Goal: Information Seeking & Learning: Learn about a topic

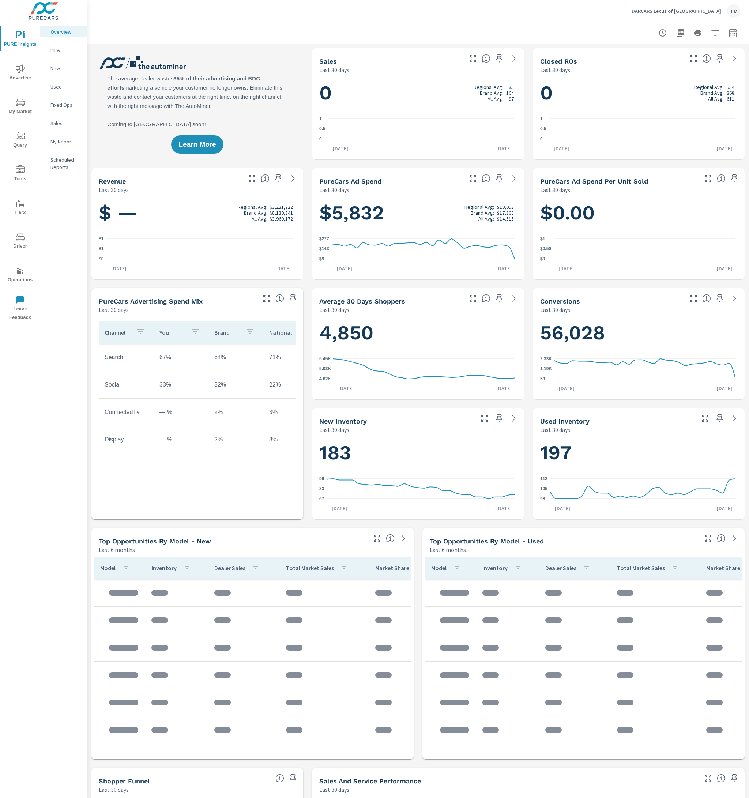
click at [23, 72] on icon "nav menu" at bounding box center [20, 68] width 9 height 9
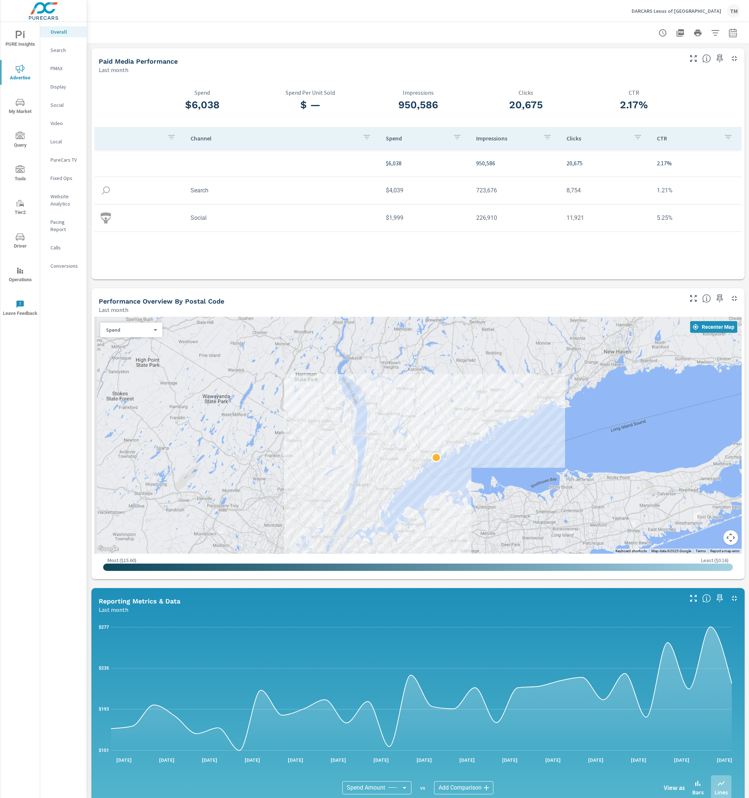
click at [17, 98] on icon "nav menu" at bounding box center [20, 102] width 9 height 9
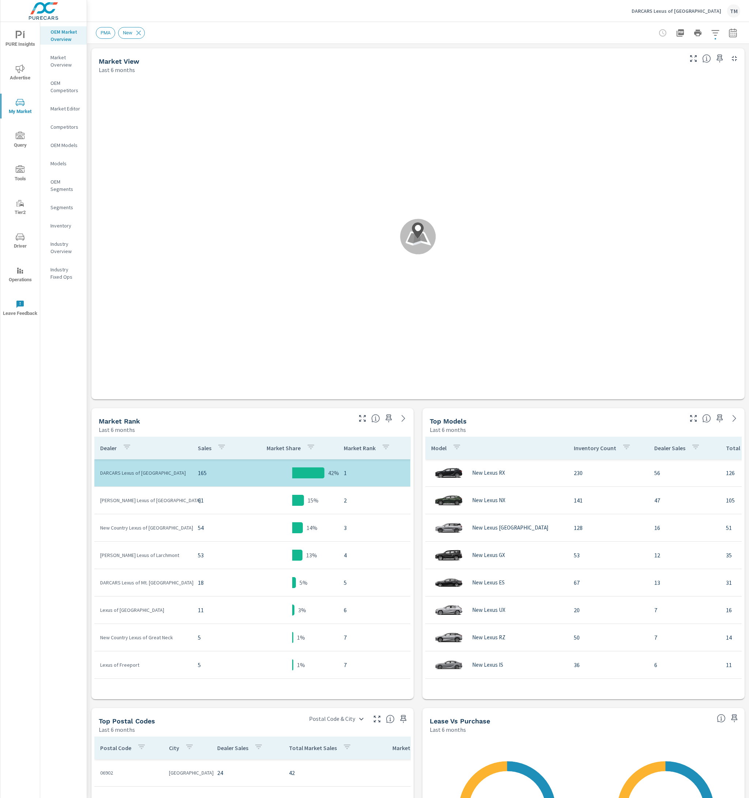
click at [71, 113] on div "Market Editor" at bounding box center [63, 108] width 46 height 11
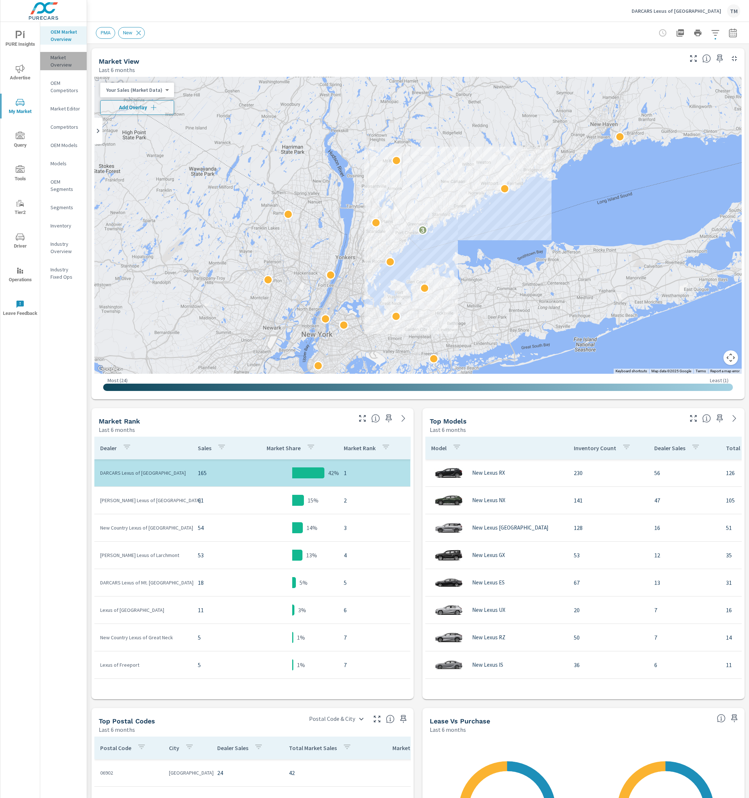
click at [62, 64] on p "Market Overview" at bounding box center [65, 61] width 30 height 15
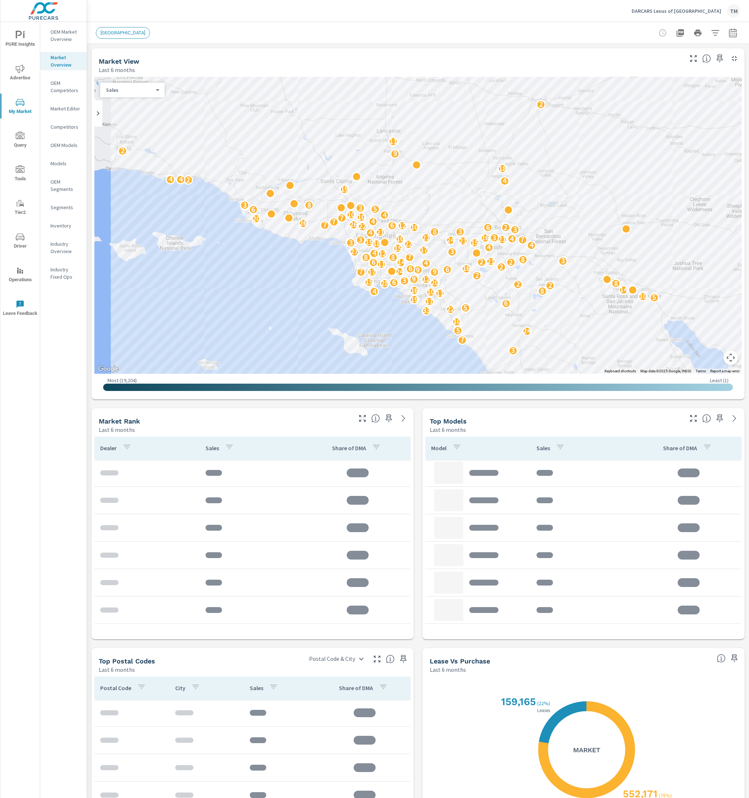
click at [74, 39] on p "OEM Market Overview" at bounding box center [65, 35] width 30 height 15
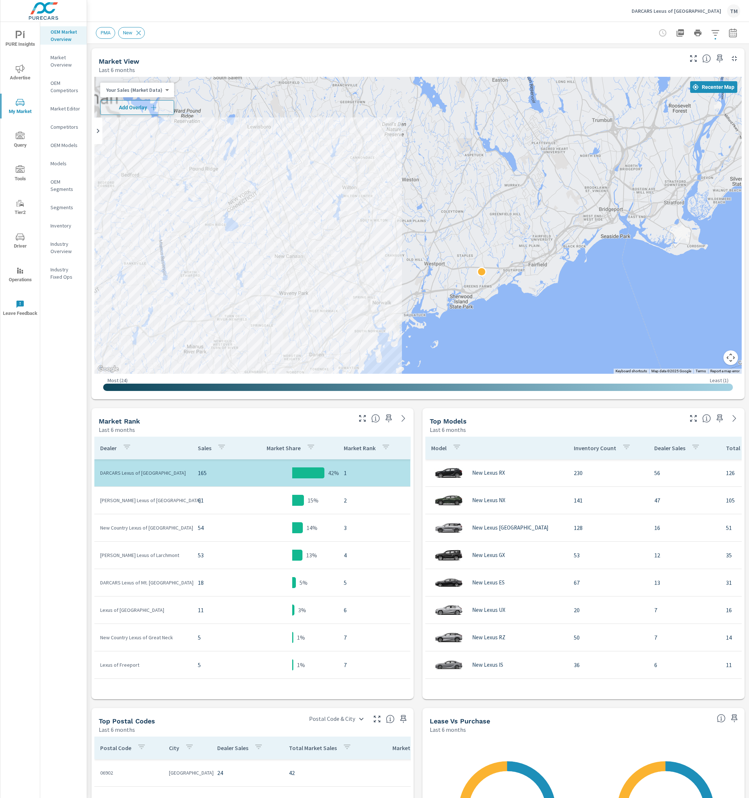
drag, startPoint x: 328, startPoint y: 162, endPoint x: 469, endPoint y: 176, distance: 141.1
click at [470, 172] on div "2" at bounding box center [417, 225] width 647 height 297
click at [147, 90] on body "PURE Insights Advertise My Market Query Tools Tier2 Driver Operations Leave Fee…" at bounding box center [374, 399] width 749 height 798
drag, startPoint x: 370, startPoint y: 220, endPoint x: 387, endPoint y: 210, distance: 19.6
click at [388, 210] on div at bounding box center [374, 399] width 749 height 798
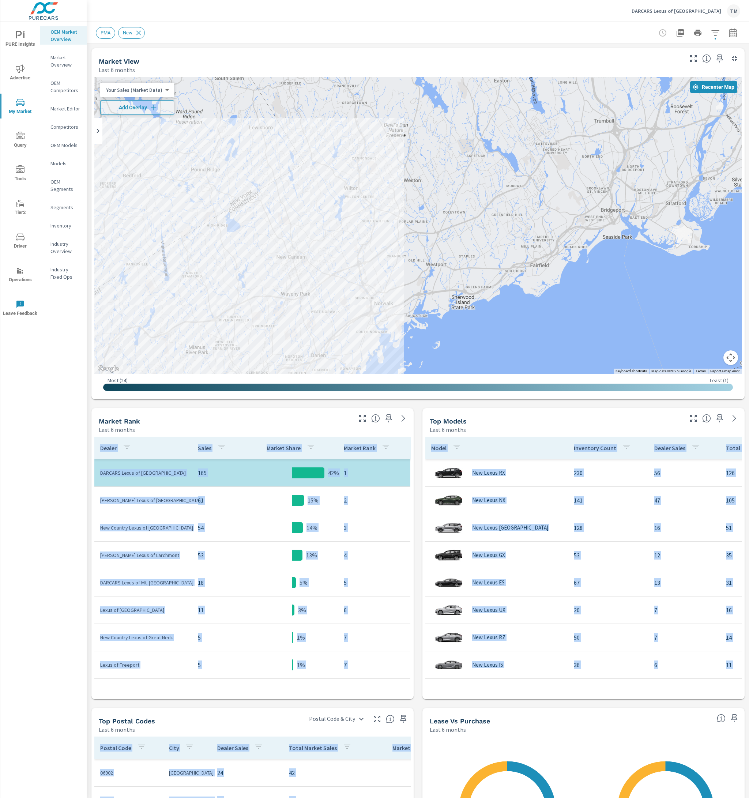
drag, startPoint x: 392, startPoint y: 211, endPoint x: 485, endPoint y: 219, distance: 93.3
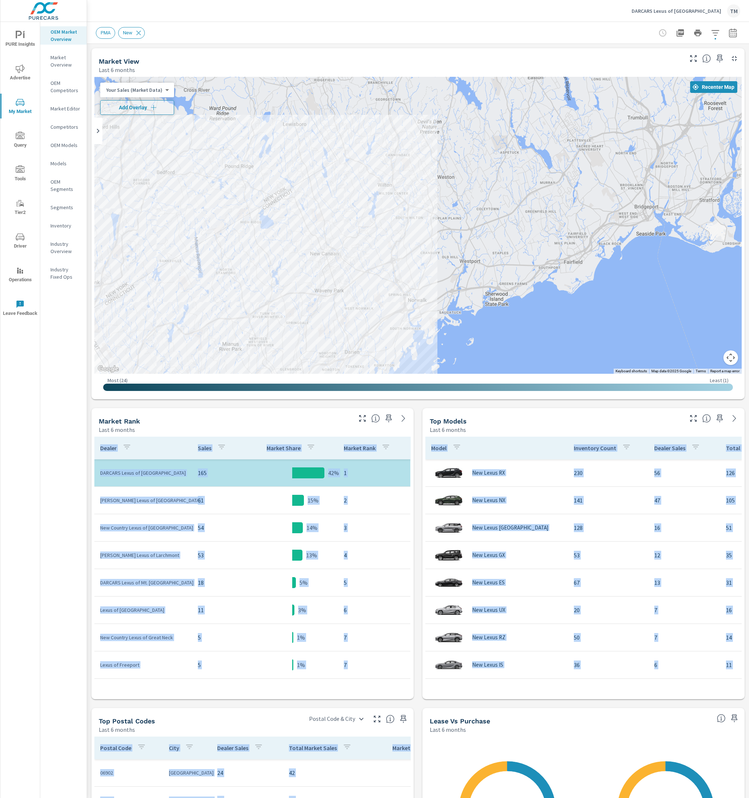
drag, startPoint x: 399, startPoint y: 210, endPoint x: 495, endPoint y: 210, distance: 95.8
click at [495, 210] on div "2" at bounding box center [417, 225] width 647 height 297
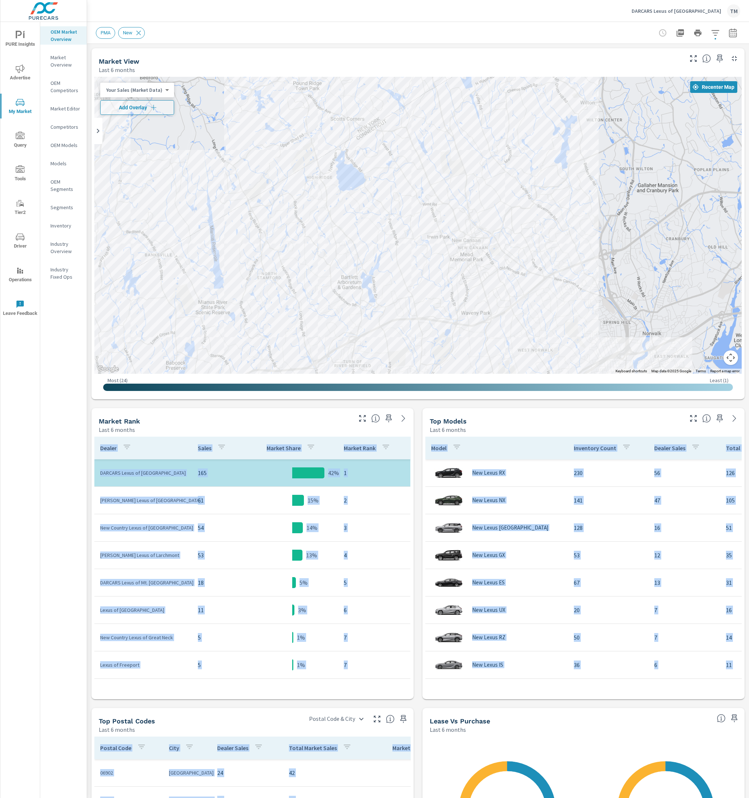
drag, startPoint x: 615, startPoint y: 264, endPoint x: 615, endPoint y: 260, distance: 3.7
